Goal: Task Accomplishment & Management: Manage account settings

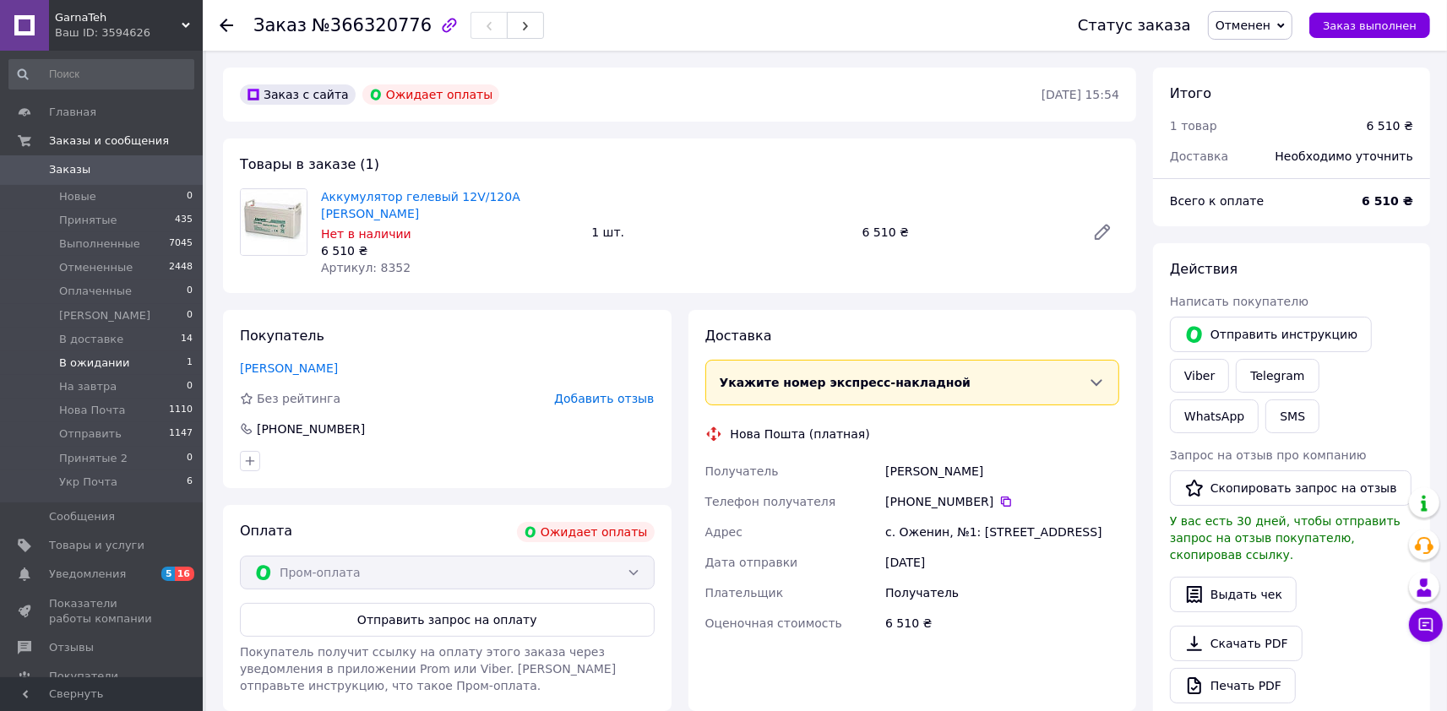
click at [106, 364] on span "В ожидании" at bounding box center [94, 363] width 71 height 15
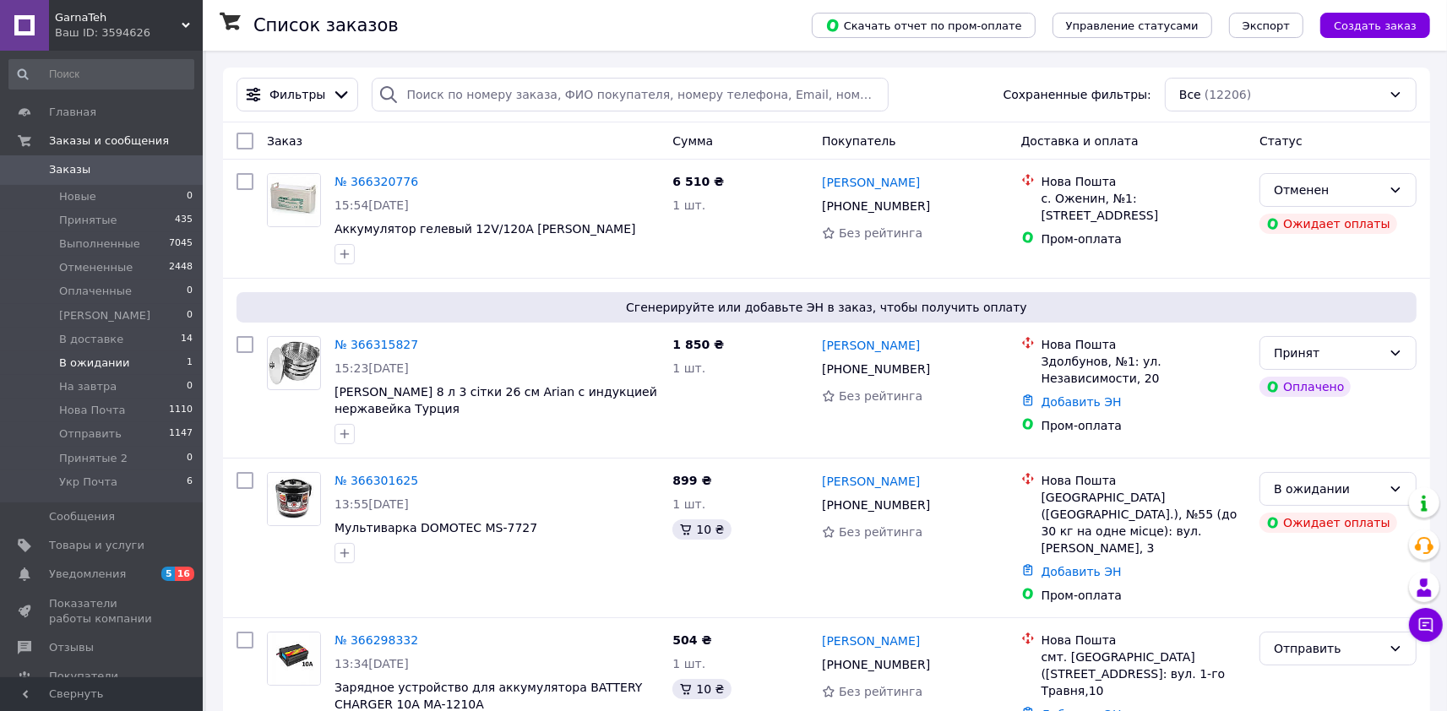
click at [135, 357] on li "В ожидании 1" at bounding box center [101, 363] width 203 height 24
